Goal: Information Seeking & Learning: Learn about a topic

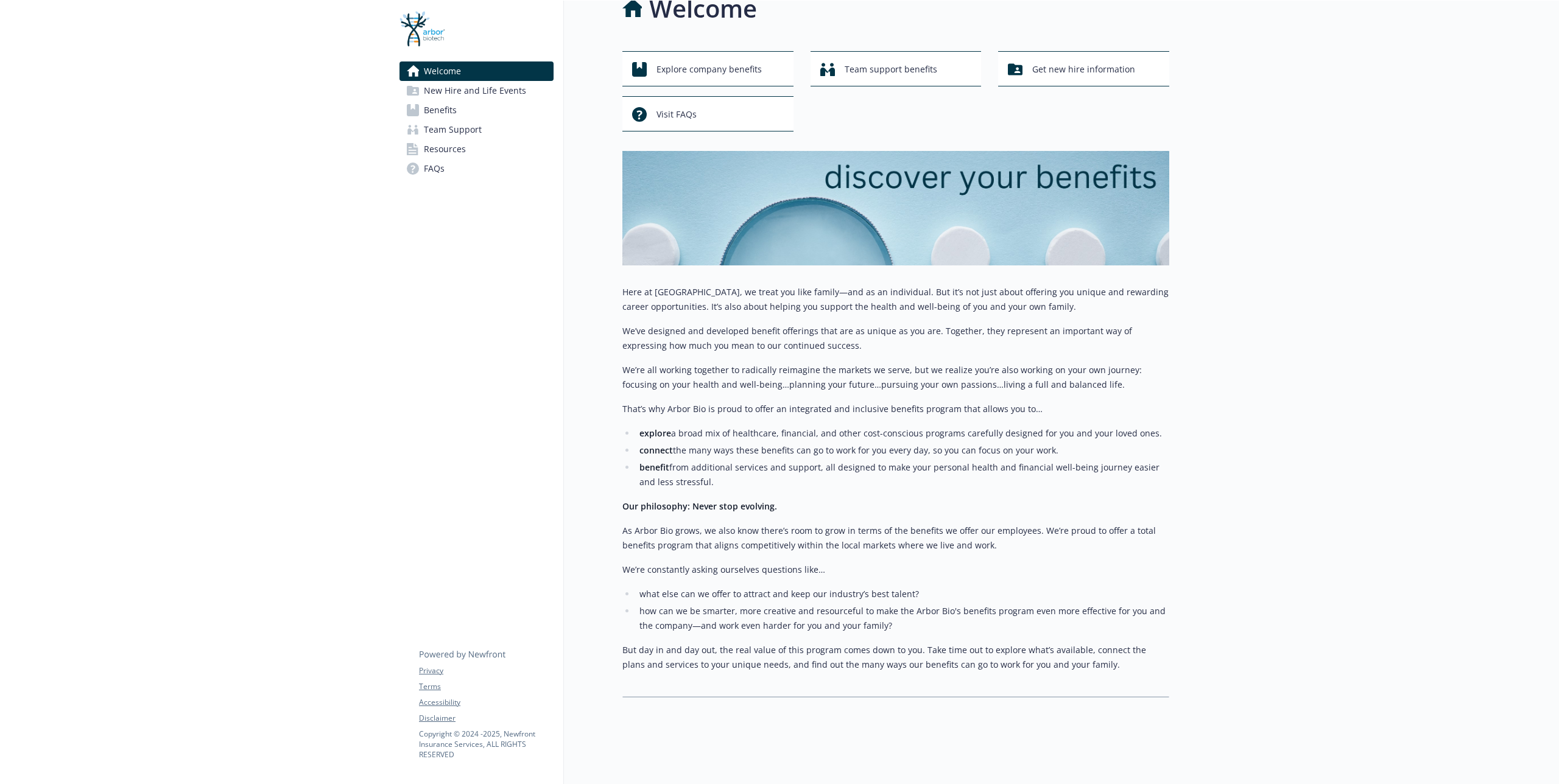
scroll to position [35, 0]
click at [1055, 362] on p "We’re all working together to radically reimagine the markets we serve, but we …" at bounding box center [896, 376] width 547 height 29
click at [425, 107] on span "Benefits" at bounding box center [440, 110] width 33 height 20
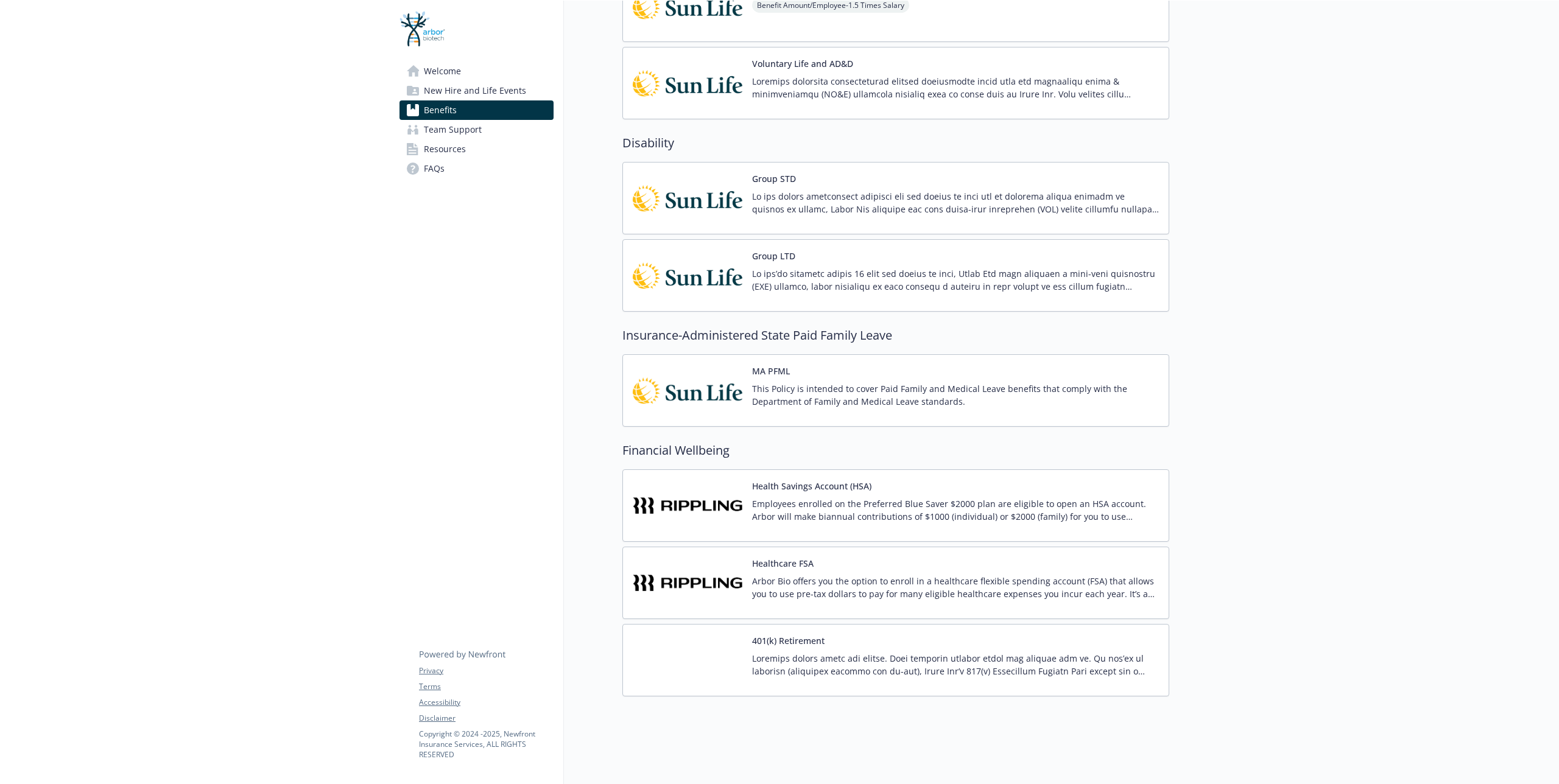
scroll to position [597, 0]
click at [808, 634] on button "401(k) Retirement" at bounding box center [788, 641] width 73 height 13
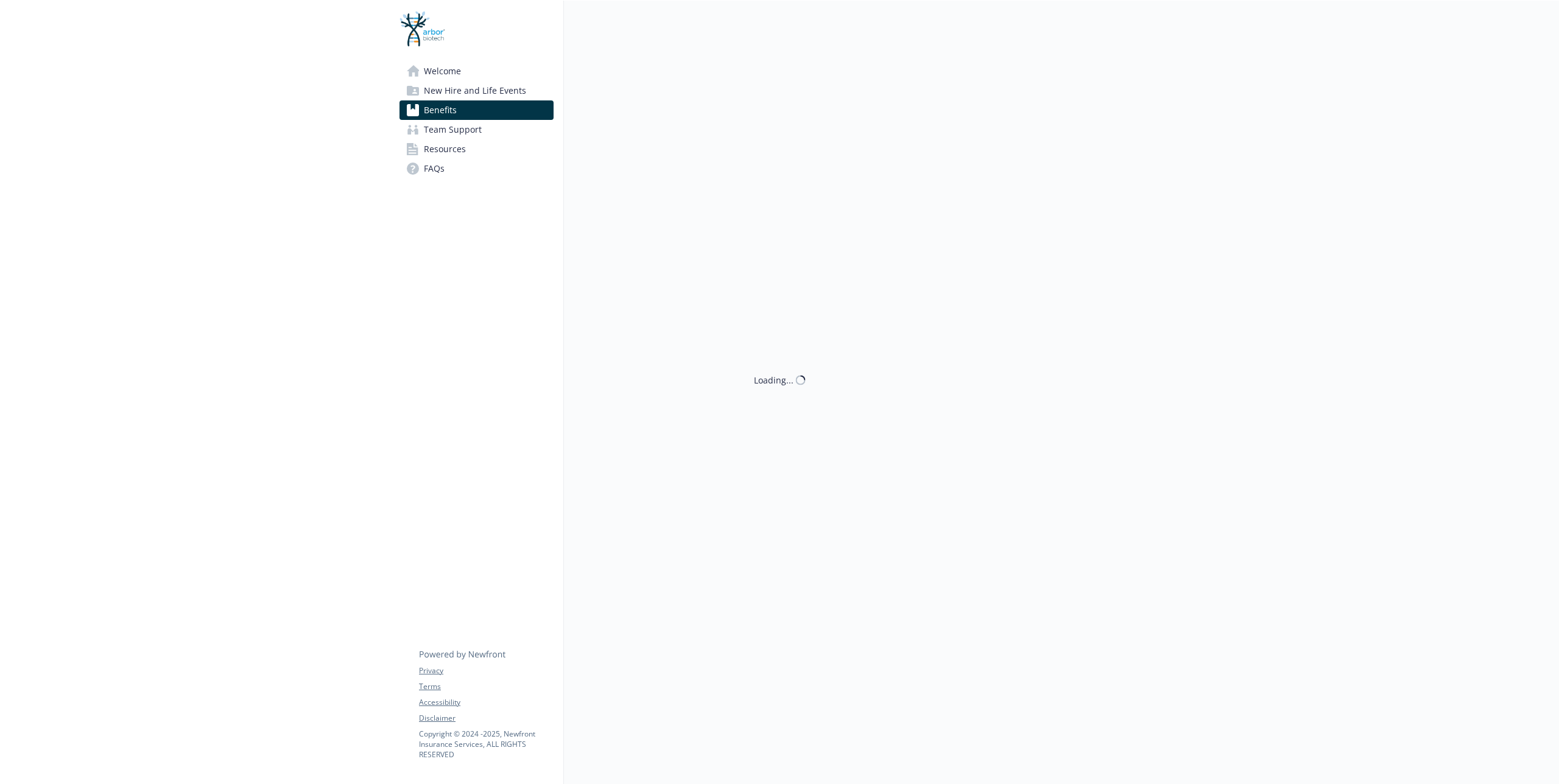
scroll to position [597, 0]
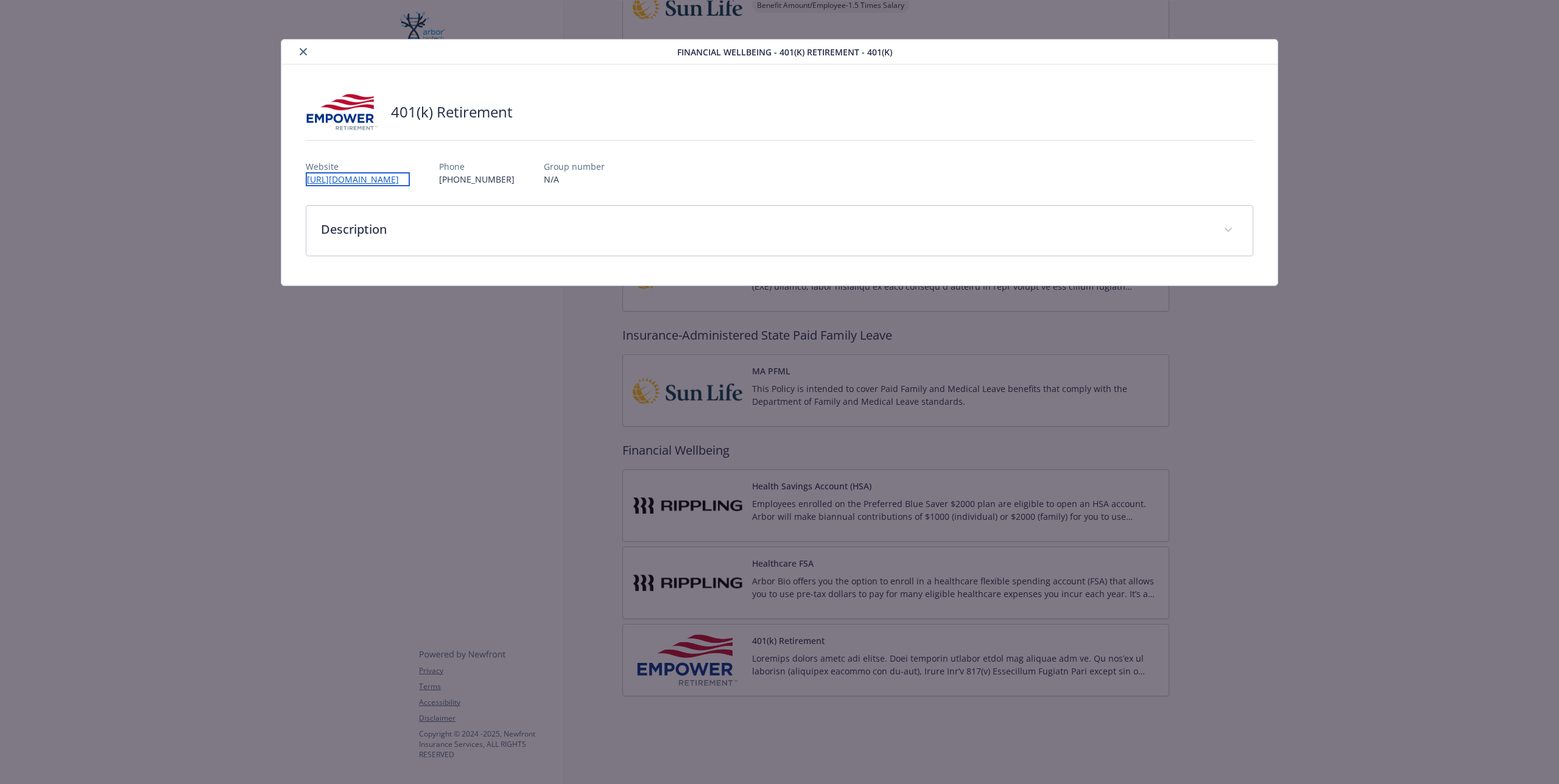
click at [410, 181] on link "https://participant.empower-retirement.com/participant/#/sfd-login?accu=Empower" at bounding box center [358, 179] width 104 height 14
click at [828, 357] on div "Financial Wellbeing - 401(k) Retirement - 401(k) 401(k) Retirement Website http…" at bounding box center [780, 392] width 1559 height 784
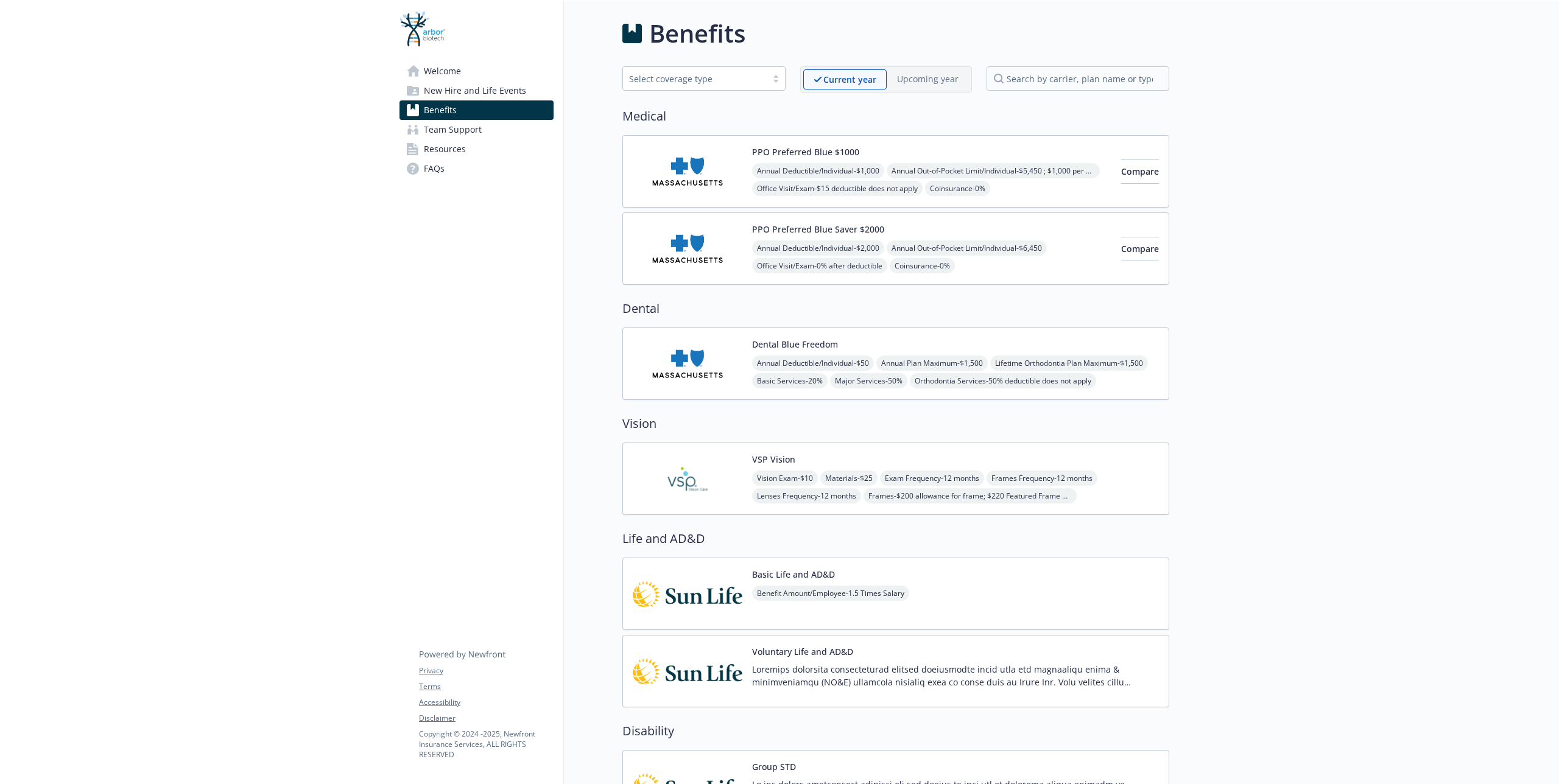
click at [740, 455] on img at bounding box center [687, 478] width 110 height 52
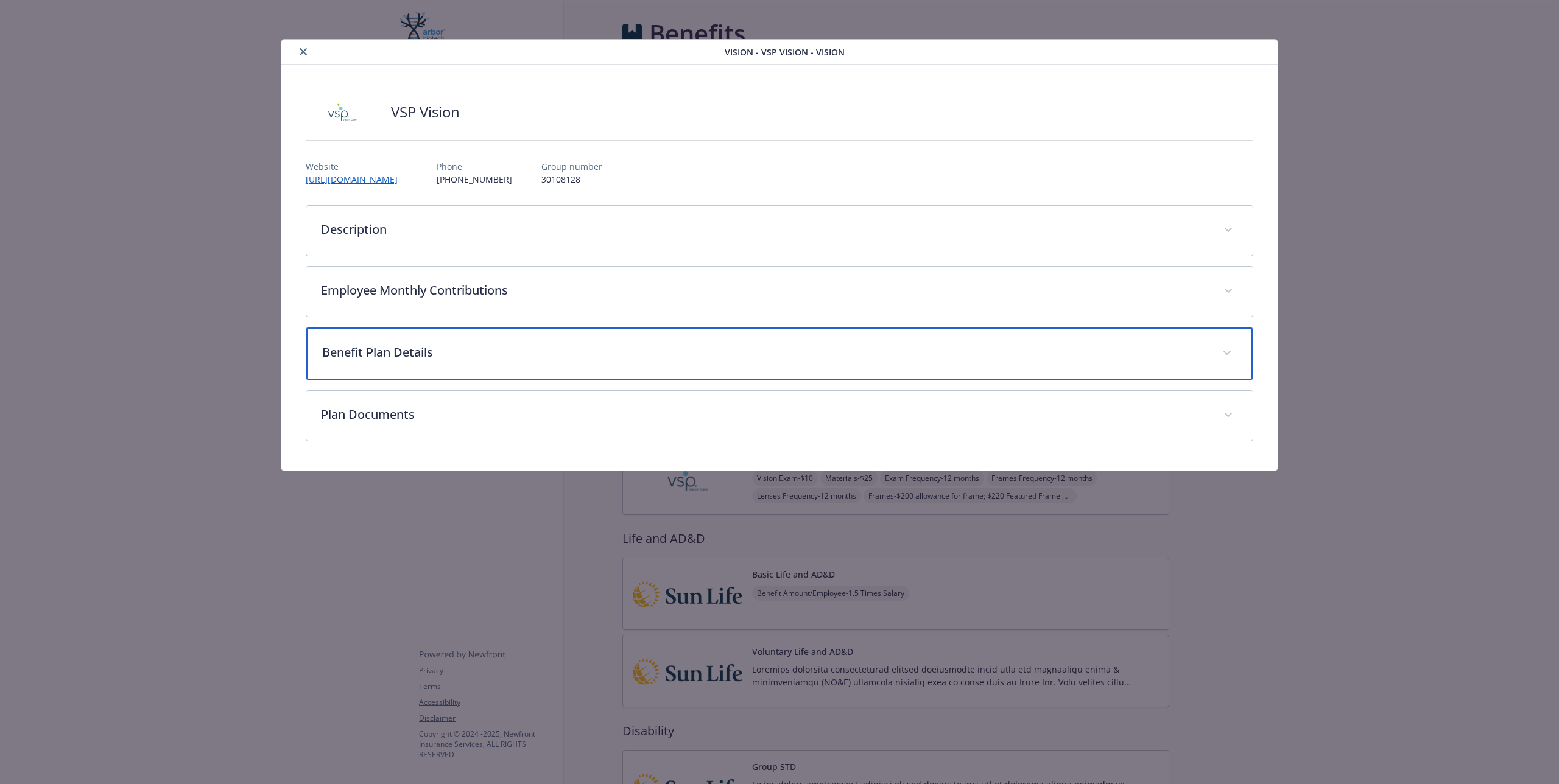
click at [428, 355] on p "Benefit Plan Details" at bounding box center [765, 352] width 886 height 18
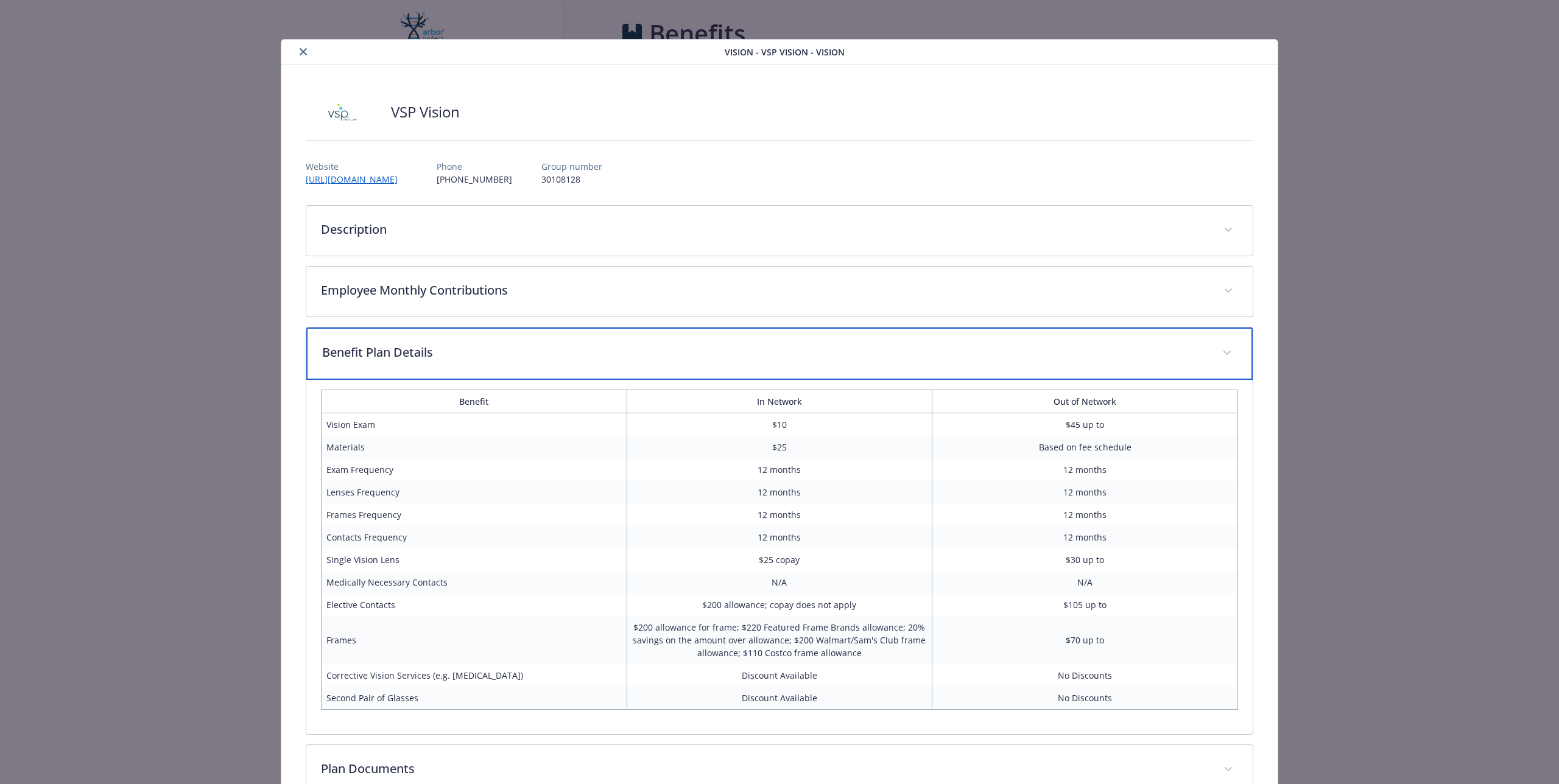
scroll to position [81, 0]
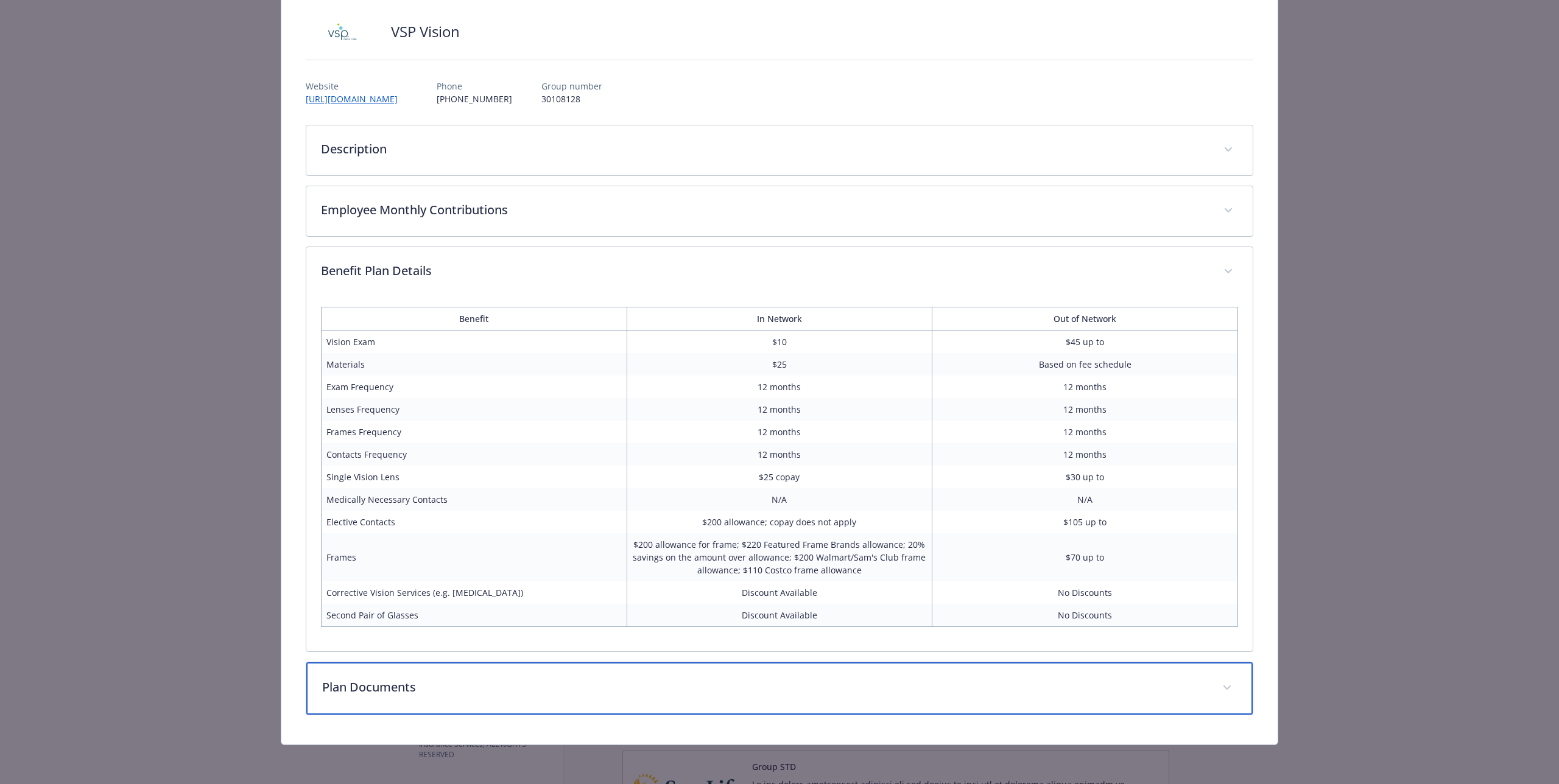
click at [650, 676] on div "Plan Documents" at bounding box center [779, 689] width 946 height 52
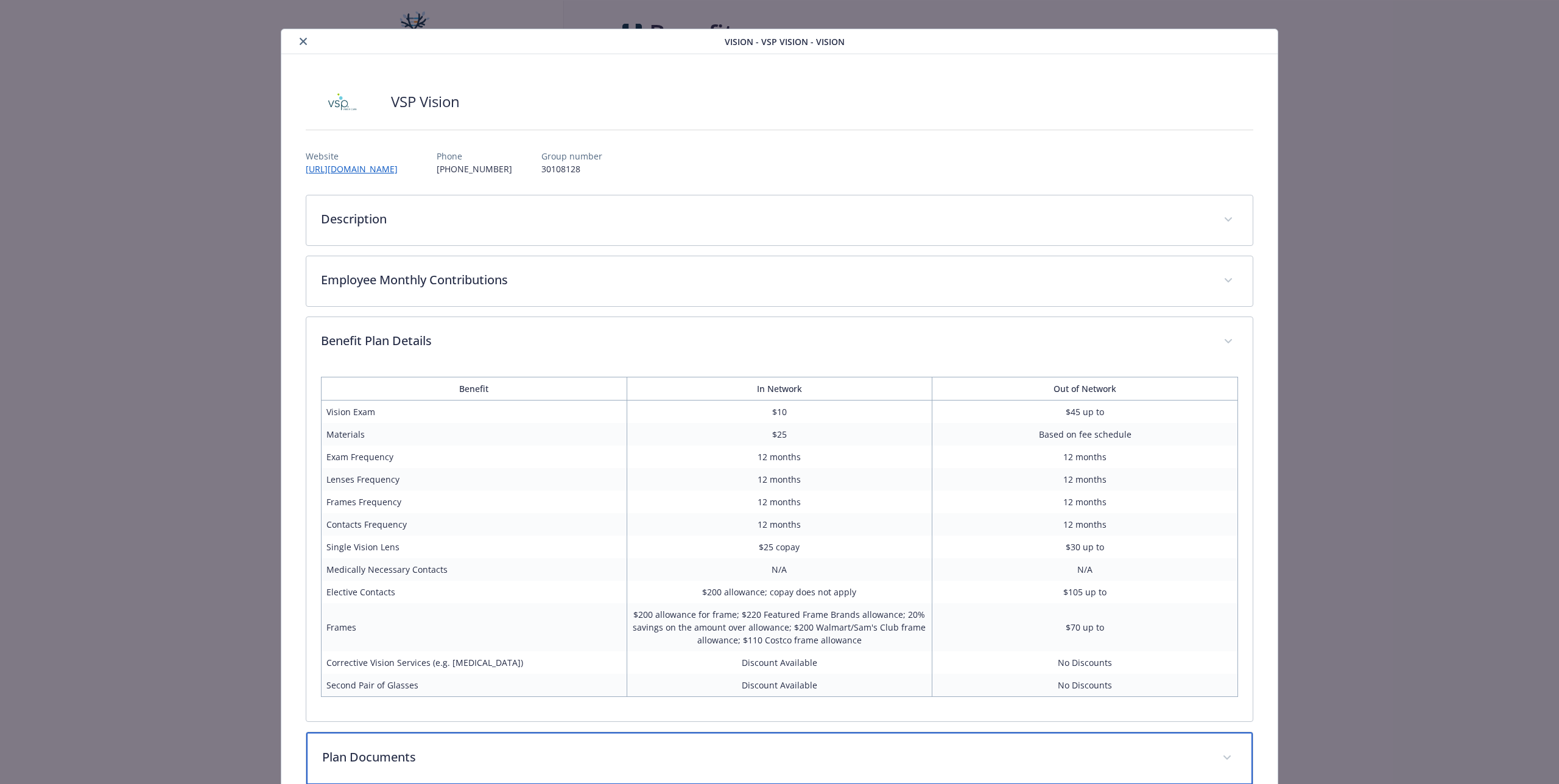
scroll to position [0, 0]
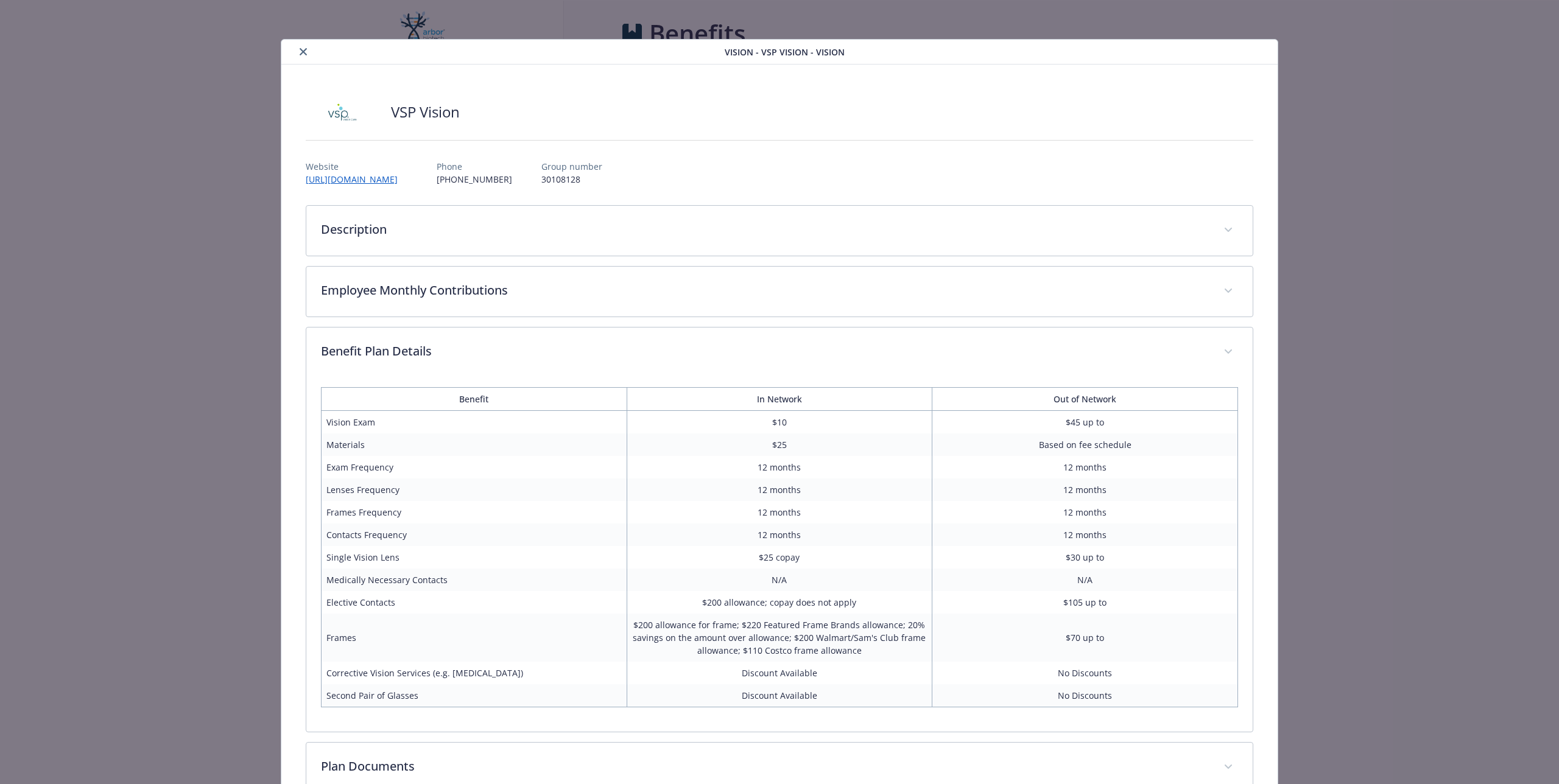
click at [1262, 165] on div "VSP Vision Website https://www.vsp.com/ Phone (800) 877-7195 Group number 30108…" at bounding box center [780, 478] width 996 height 828
click at [300, 53] on icon "close" at bounding box center [303, 52] width 7 height 7
